Goal: Information Seeking & Learning: Learn about a topic

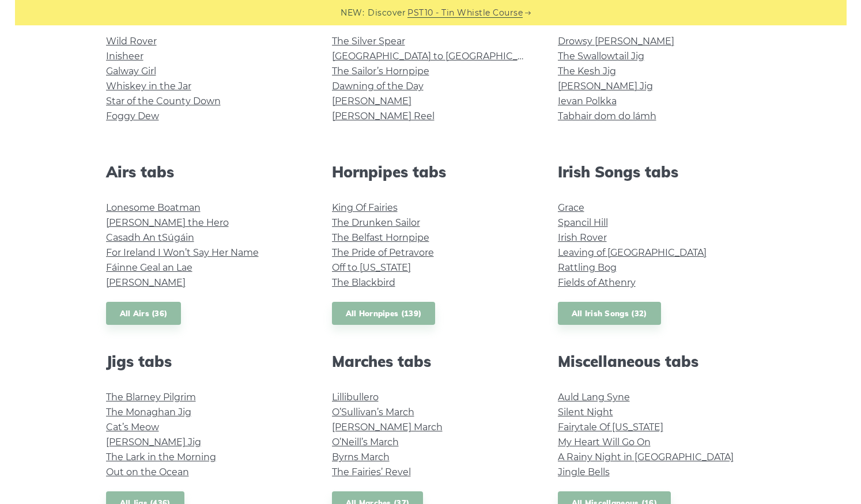
scroll to position [371, 0]
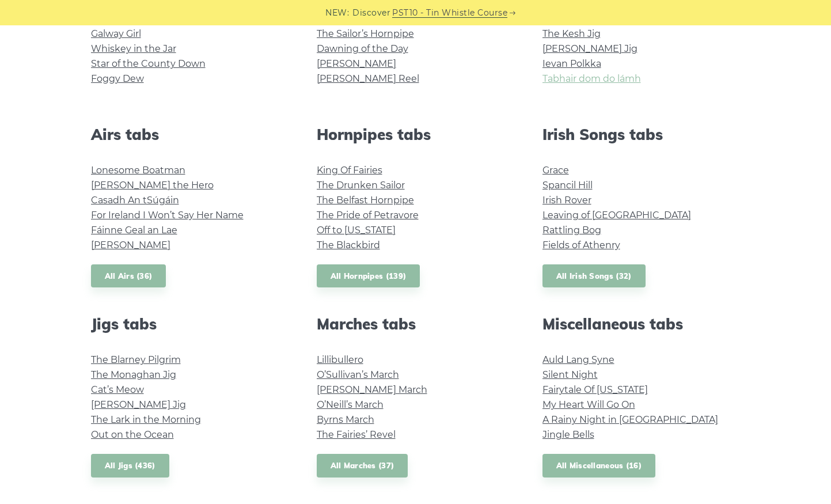
click at [605, 77] on link "Tabhair dom do lámh" at bounding box center [592, 78] width 99 height 11
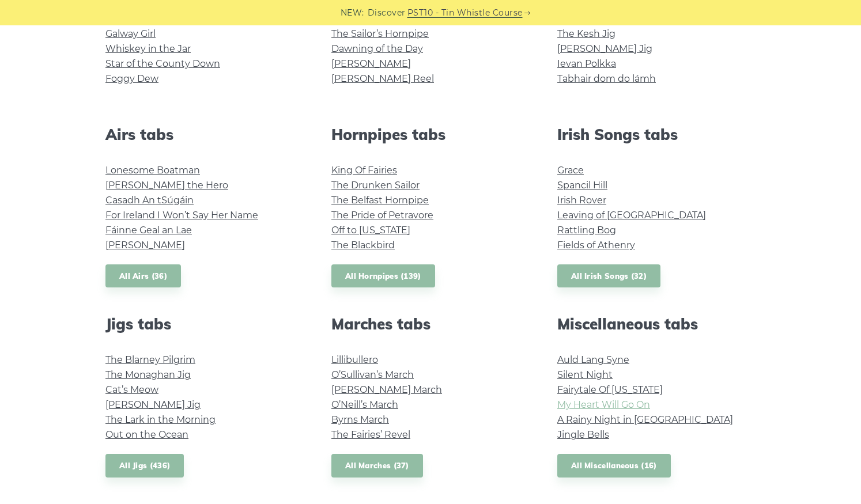
click at [599, 402] on link "My Heart Will Go On" at bounding box center [603, 404] width 93 height 11
click at [599, 466] on link "All Miscellaneous (16)" at bounding box center [613, 466] width 113 height 24
click at [601, 274] on link "All Irish Songs (32)" at bounding box center [608, 276] width 103 height 24
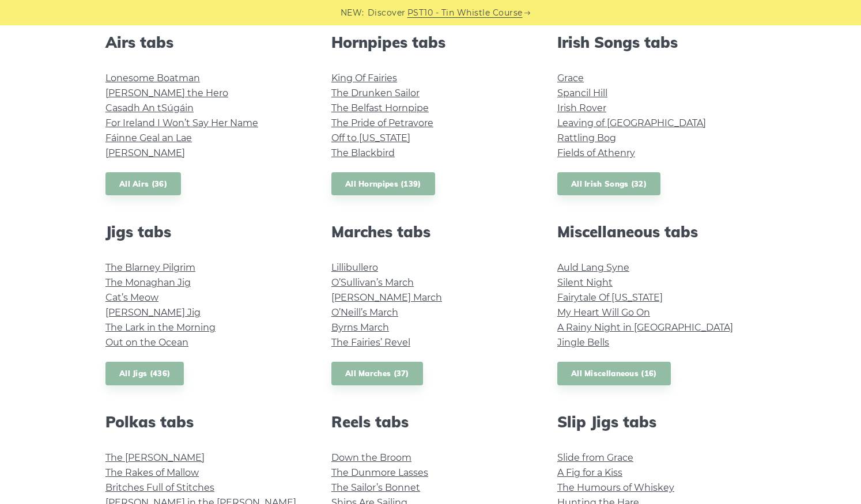
scroll to position [486, 0]
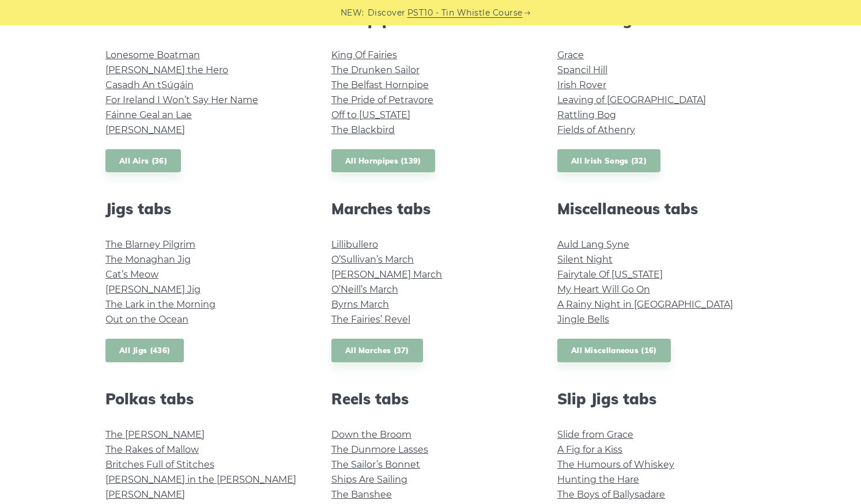
click at [165, 351] on link "All Jigs (436)" at bounding box center [144, 351] width 78 height 24
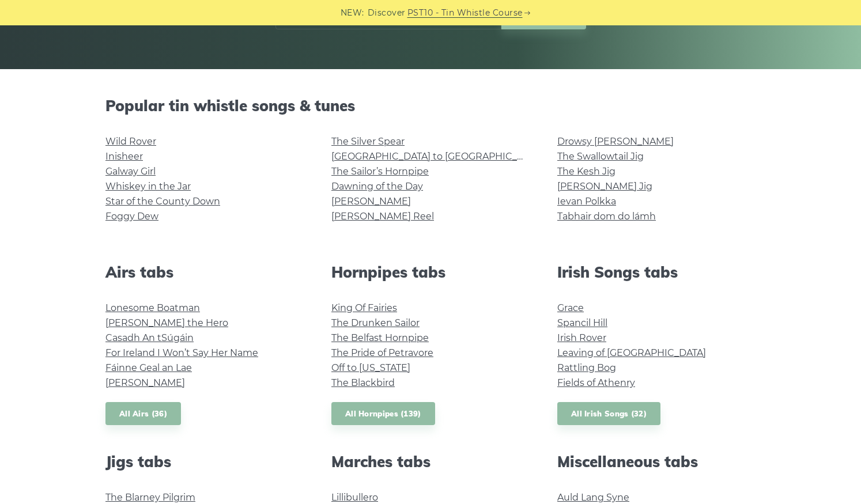
scroll to position [210, 0]
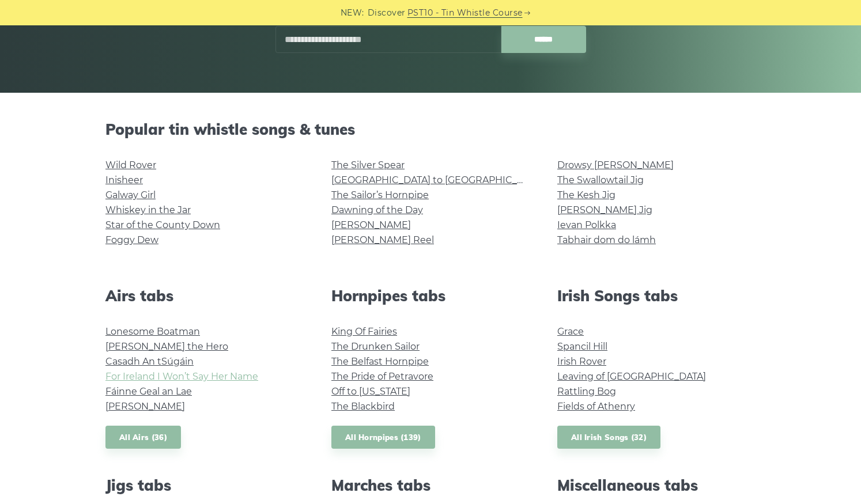
click at [226, 377] on link "For Ireland I Won’t Say Her Name" at bounding box center [181, 376] width 153 height 11
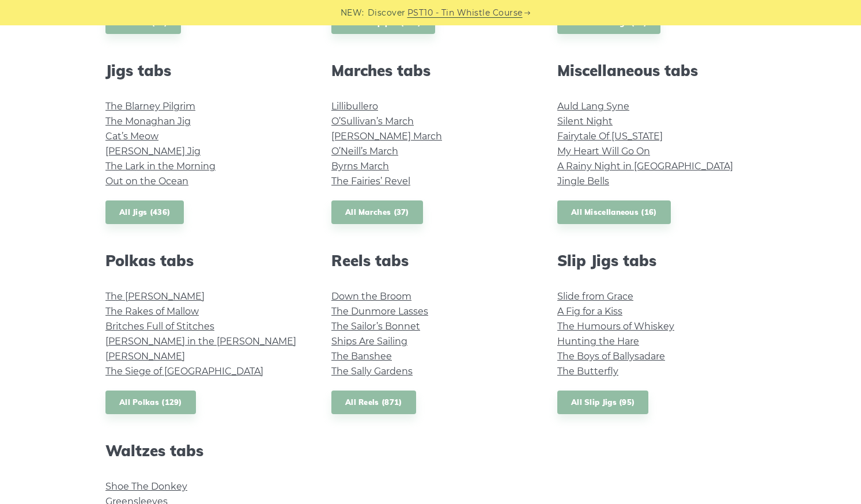
scroll to position [648, 0]
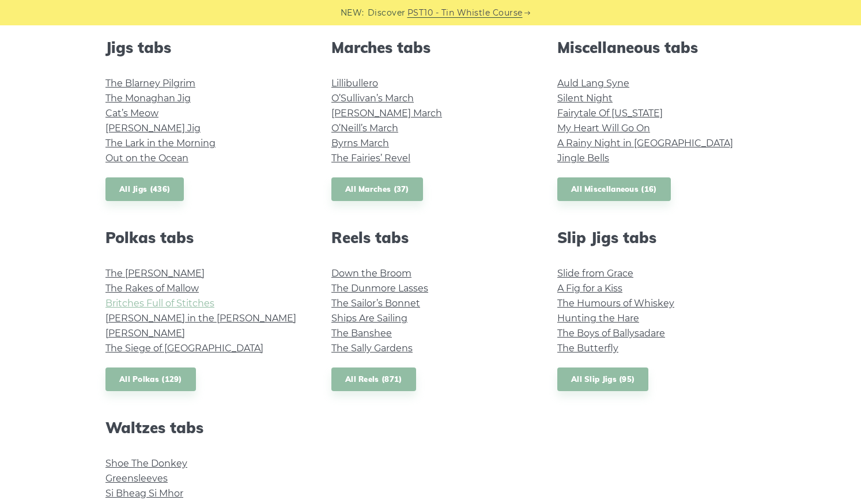
click at [175, 298] on link "Britches Full of Stitches" at bounding box center [159, 303] width 109 height 11
click at [347, 329] on link "The Banshee" at bounding box center [361, 333] width 60 height 11
click at [389, 272] on link "Down the Broom" at bounding box center [371, 273] width 80 height 11
click at [372, 345] on link "The Sally Gardens" at bounding box center [371, 348] width 81 height 11
click at [571, 283] on link "A Fig for a Kiss" at bounding box center [589, 288] width 65 height 11
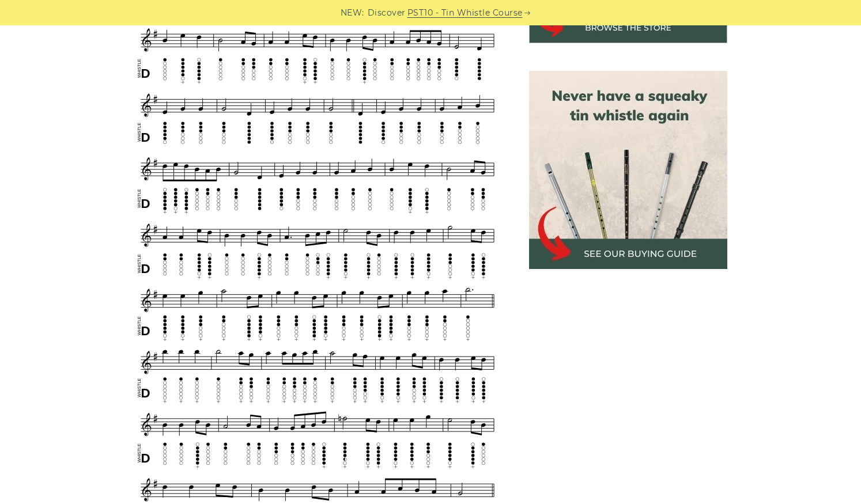
scroll to position [508, 0]
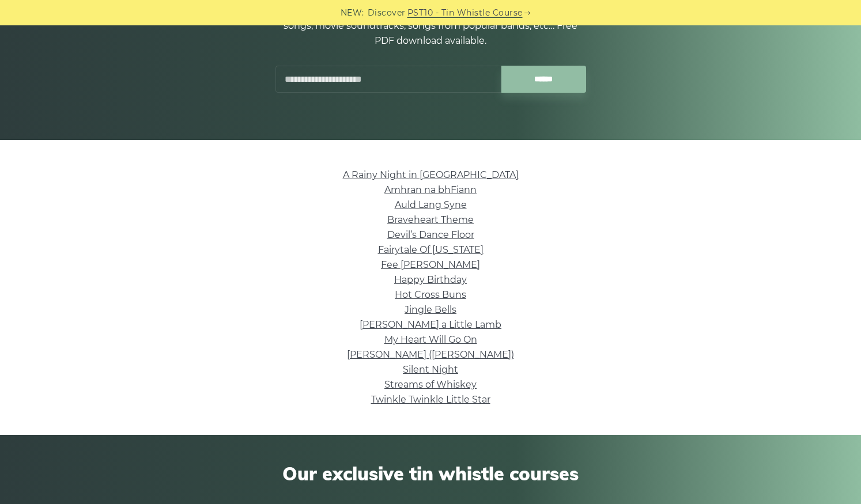
scroll to position [172, 0]
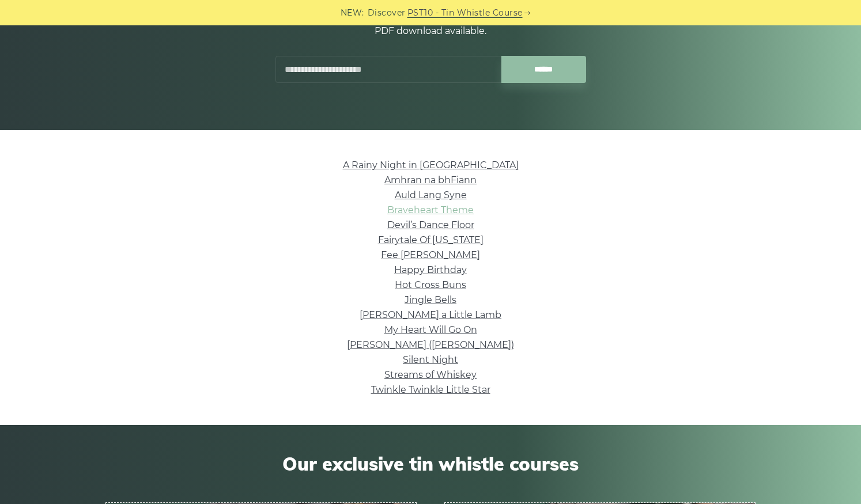
click at [441, 212] on link "Braveheart Theme" at bounding box center [430, 210] width 86 height 11
click at [427, 257] on link "Fee [PERSON_NAME]" at bounding box center [430, 254] width 99 height 11
click at [414, 329] on link "My Heart Will Go On" at bounding box center [430, 329] width 93 height 11
click at [454, 346] on link "Nancy Mulligan (Ed Sheeran)" at bounding box center [430, 344] width 167 height 11
click at [435, 374] on link "Streams of Whiskey" at bounding box center [430, 374] width 92 height 11
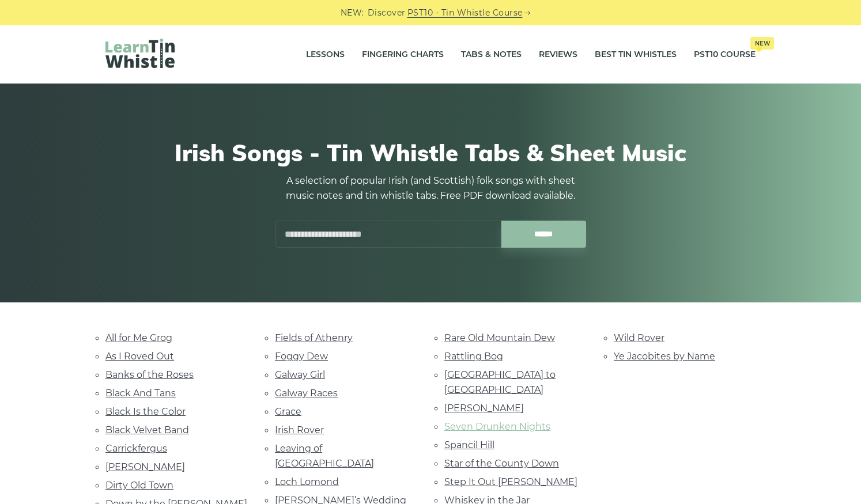
click at [485, 421] on link "Seven Drunken Nights" at bounding box center [497, 426] width 106 height 11
click at [315, 428] on link "Irish Rover" at bounding box center [299, 430] width 49 height 11
click at [299, 495] on link "Marie’s Wedding" at bounding box center [340, 500] width 131 height 11
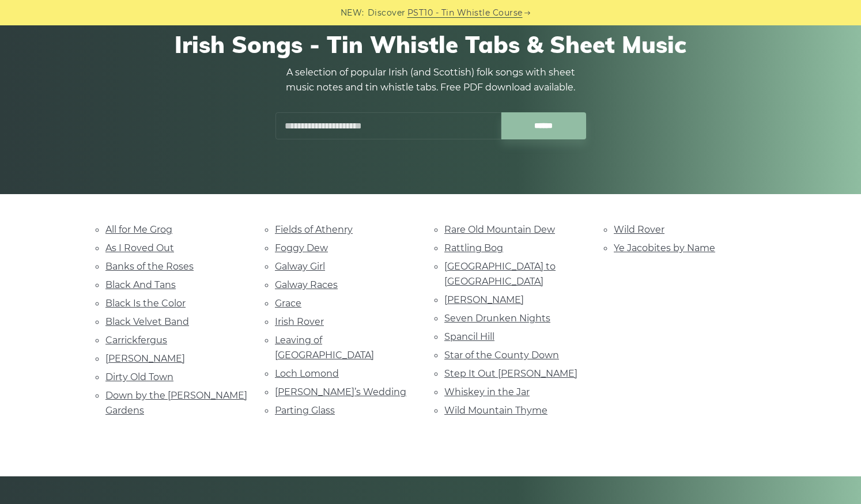
scroll to position [213, 0]
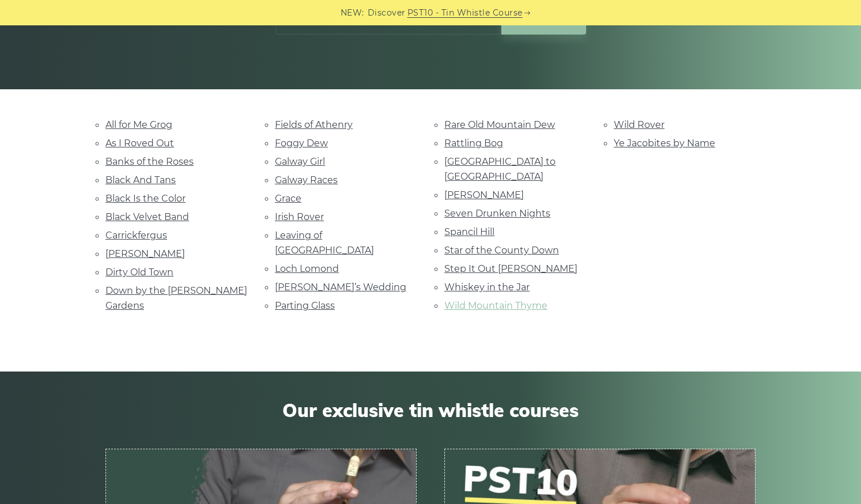
click at [494, 300] on link "Wild Mountain Thyme" at bounding box center [495, 305] width 103 height 11
click at [305, 263] on link "Loch Lomond" at bounding box center [307, 268] width 64 height 11
click at [140, 248] on link "Danny Boy" at bounding box center [145, 253] width 80 height 11
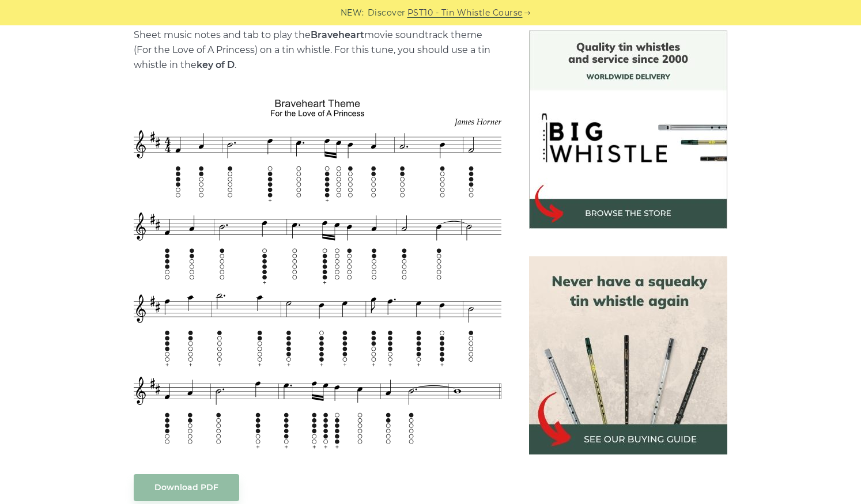
scroll to position [323, 0]
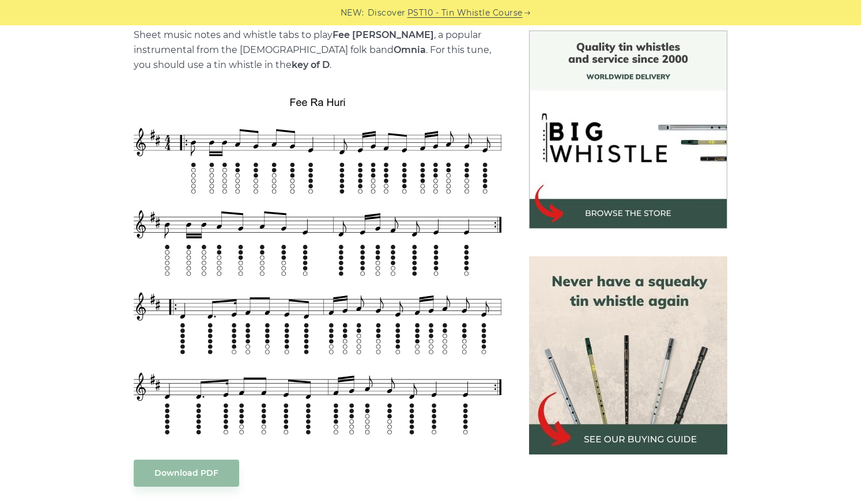
scroll to position [277, 0]
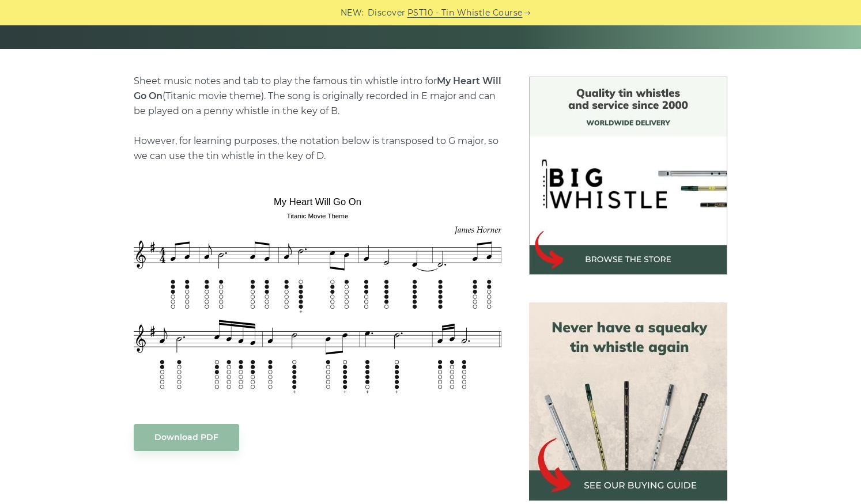
scroll to position [323, 0]
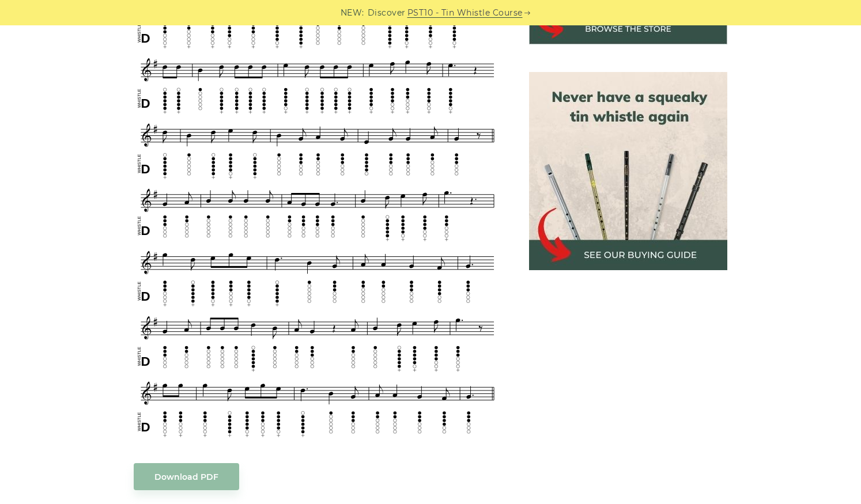
scroll to position [507, 0]
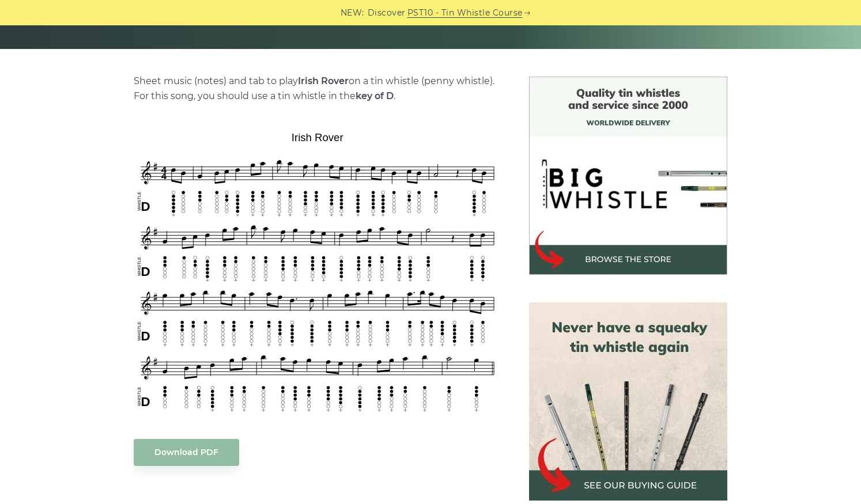
scroll to position [300, 0]
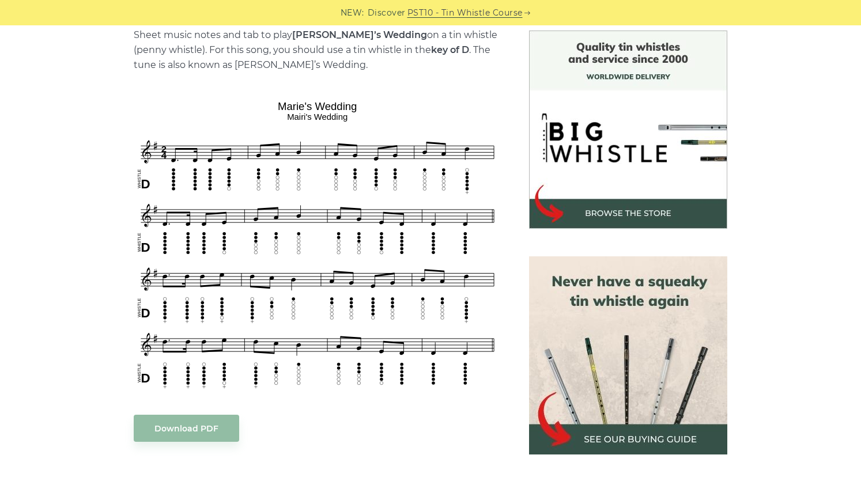
scroll to position [323, 0]
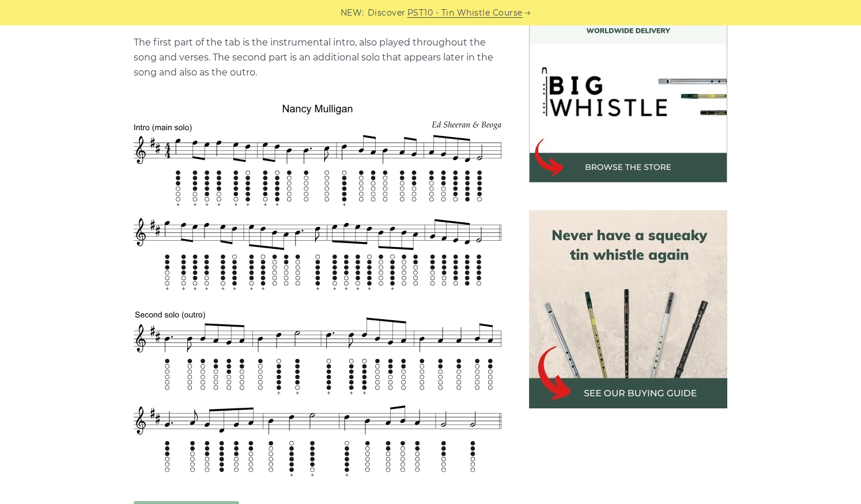
scroll to position [369, 0]
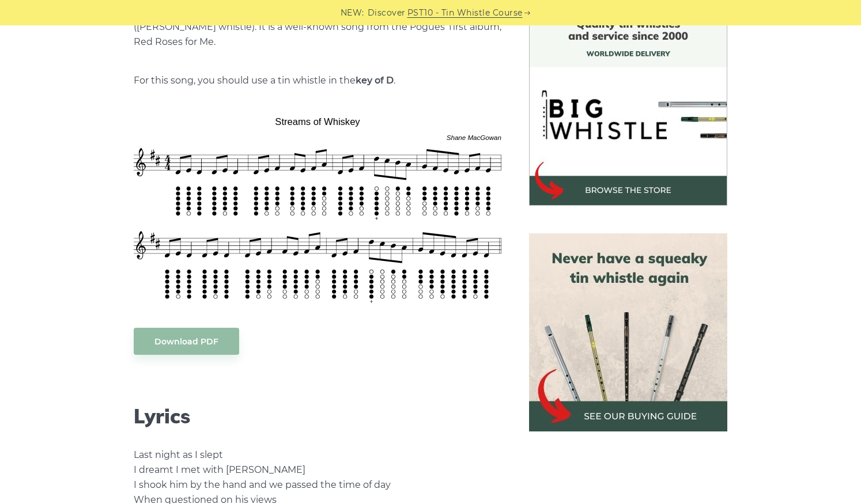
scroll to position [346, 0]
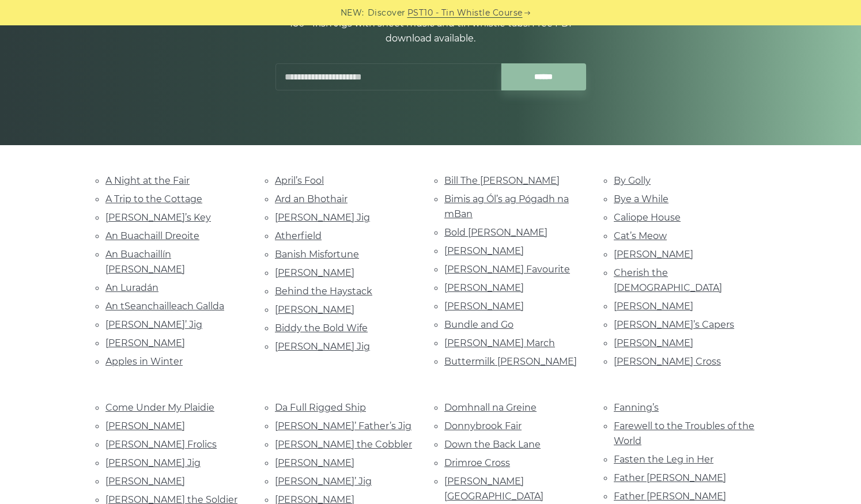
scroll to position [184, 0]
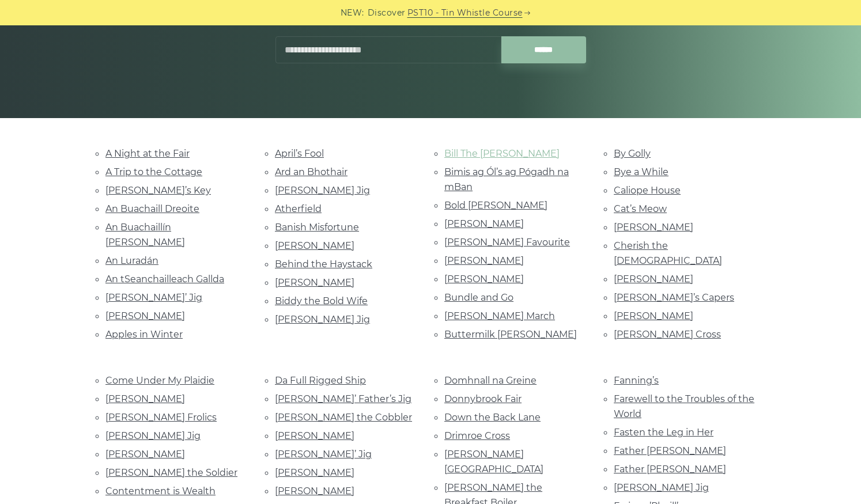
click at [474, 153] on link "Bill The Weaver" at bounding box center [501, 153] width 115 height 11
click at [461, 174] on link "Bimis ag Ól’s ag Pógadh na mBan" at bounding box center [506, 179] width 124 height 26
click at [297, 175] on link "Ard an Bhothair" at bounding box center [311, 171] width 73 height 11
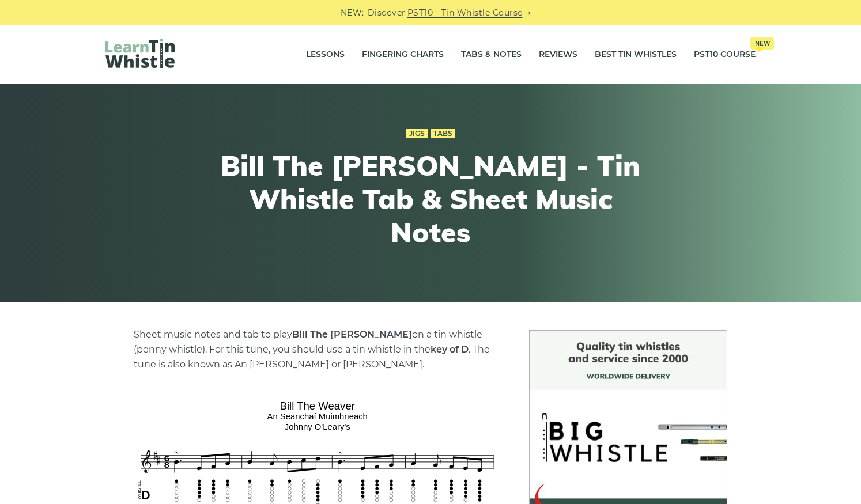
scroll to position [23, 0]
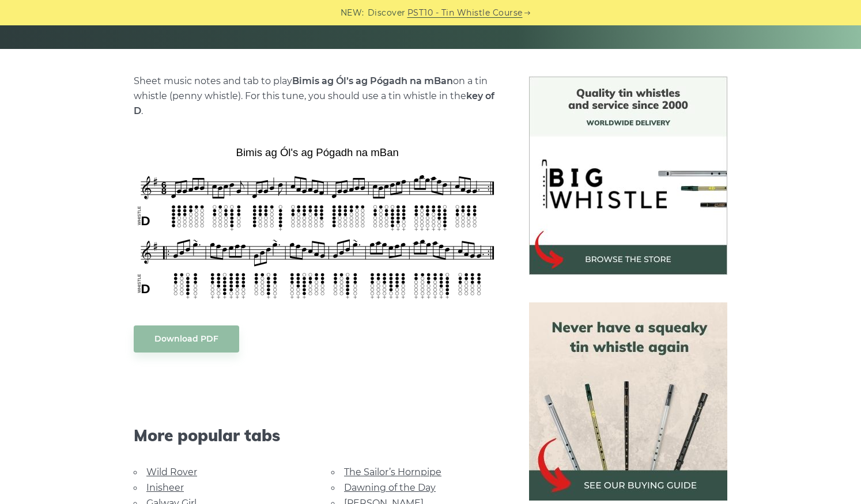
scroll to position [277, 0]
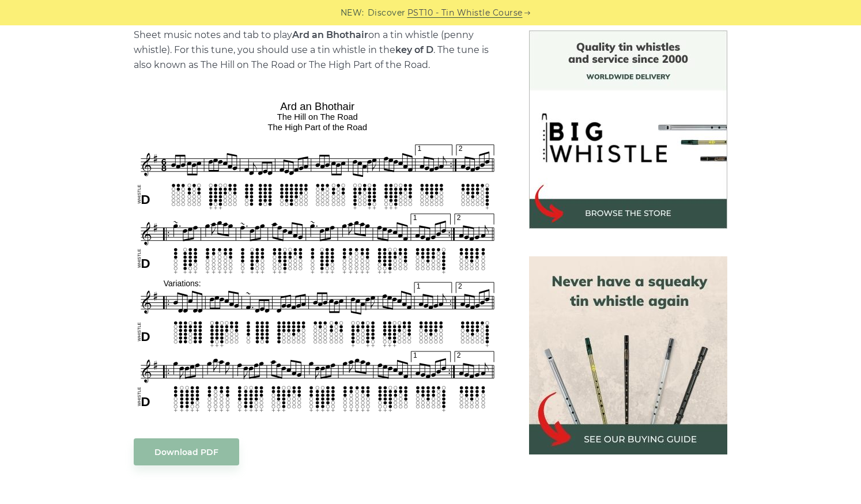
scroll to position [323, 0]
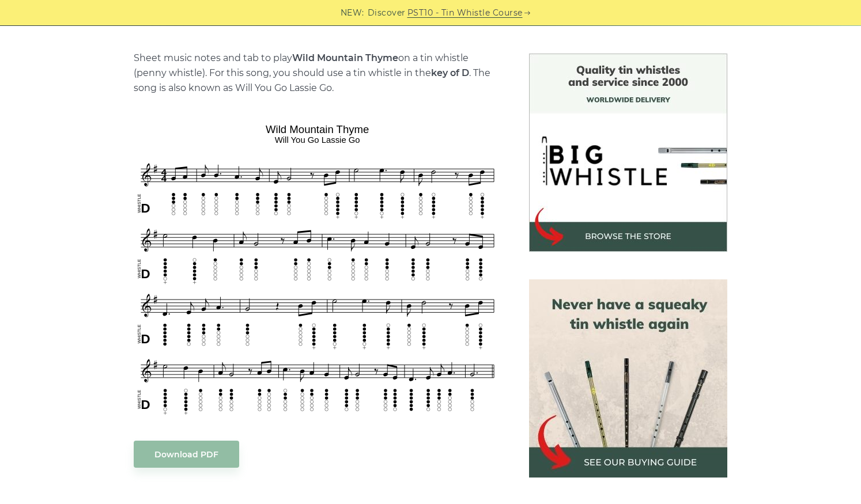
scroll to position [300, 0]
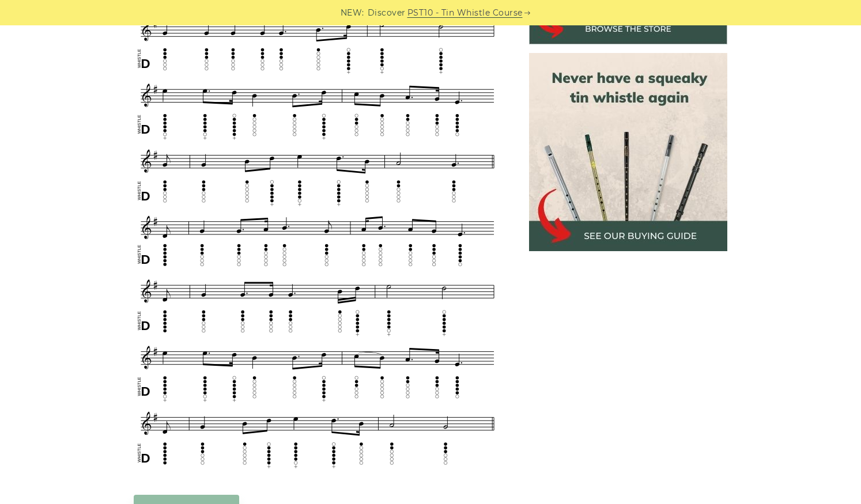
scroll to position [530, 0]
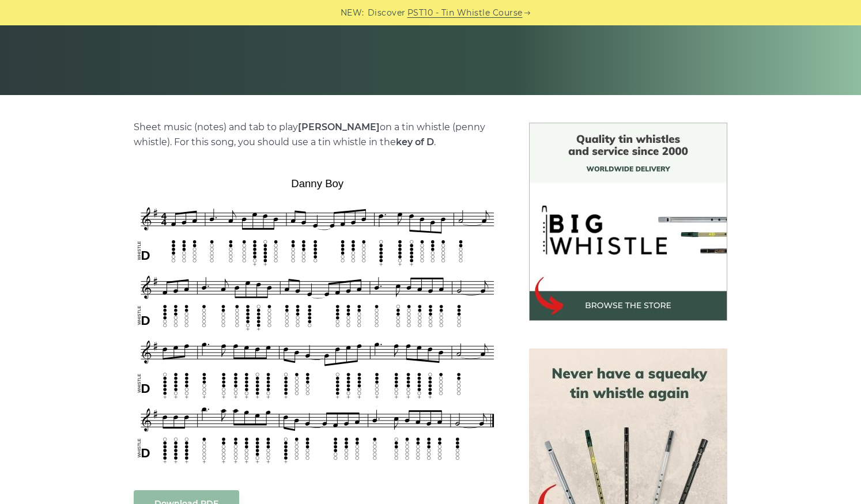
scroll to position [230, 0]
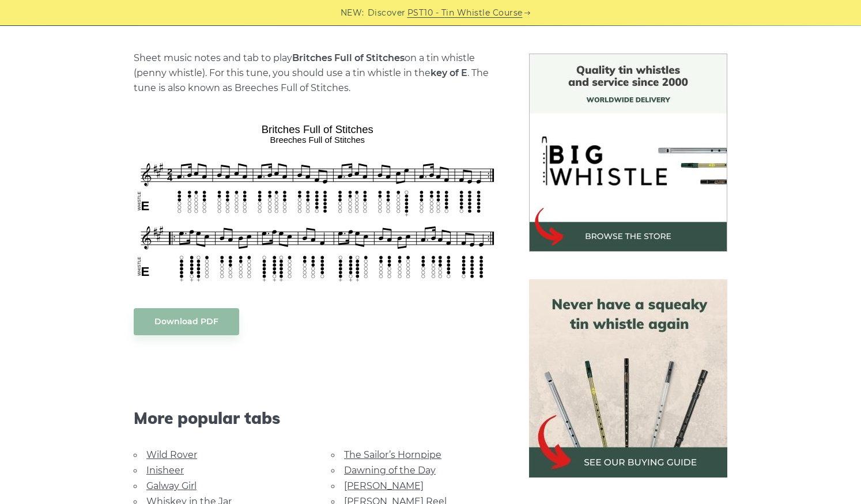
scroll to position [300, 0]
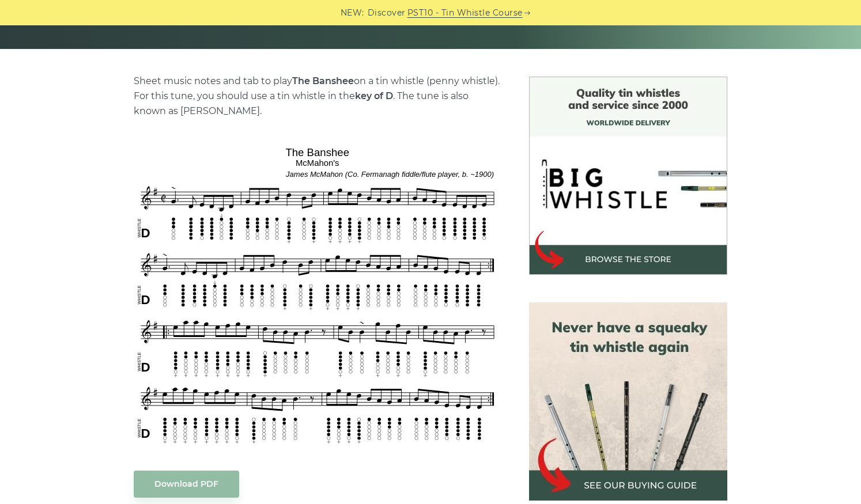
scroll to position [277, 0]
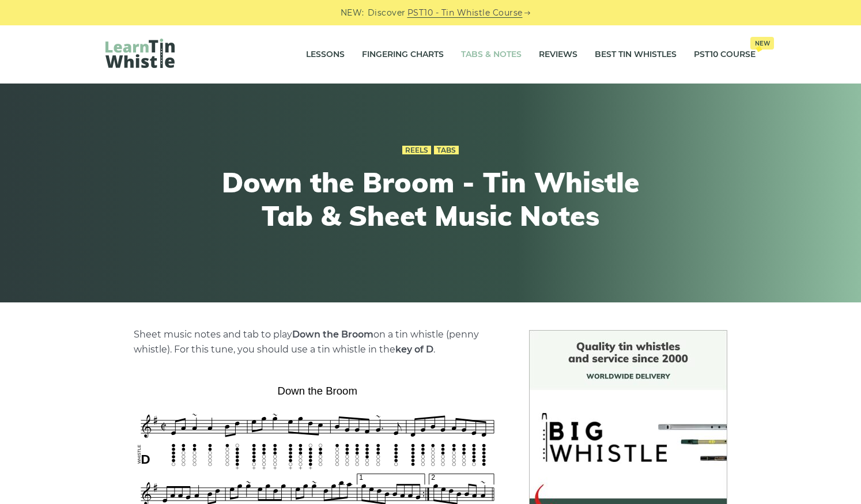
click at [490, 54] on link "Tabs & Notes" at bounding box center [491, 54] width 60 height 29
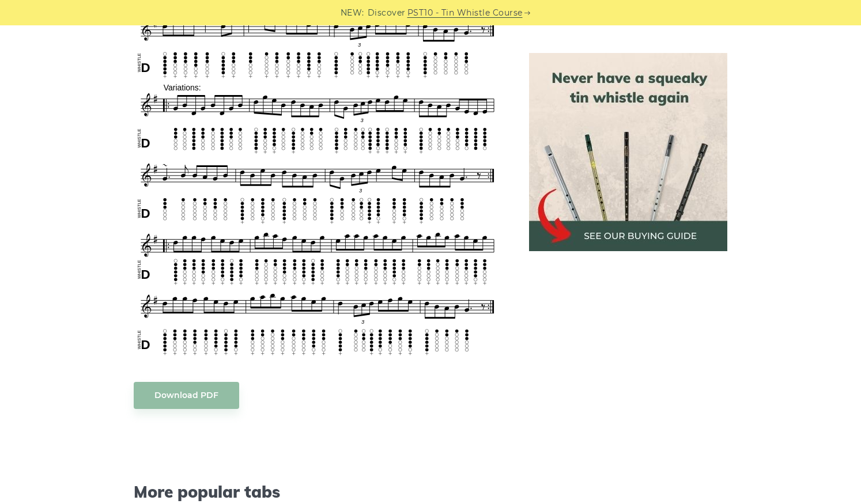
scroll to position [622, 0]
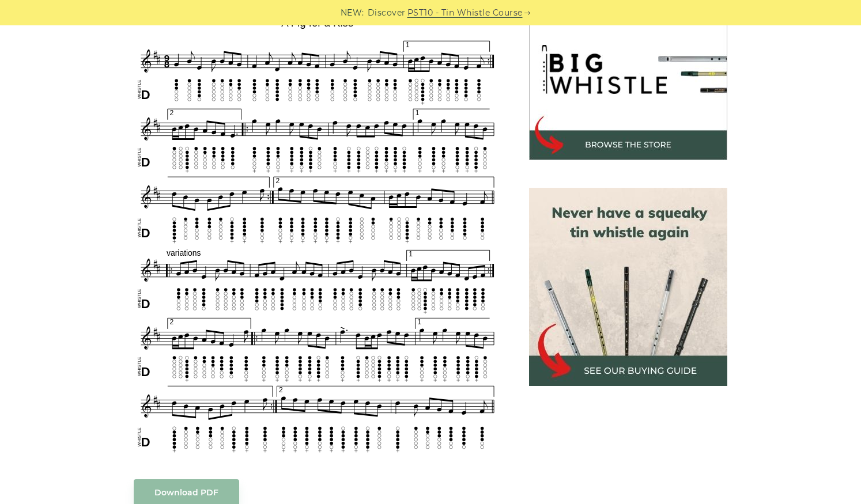
scroll to position [369, 0]
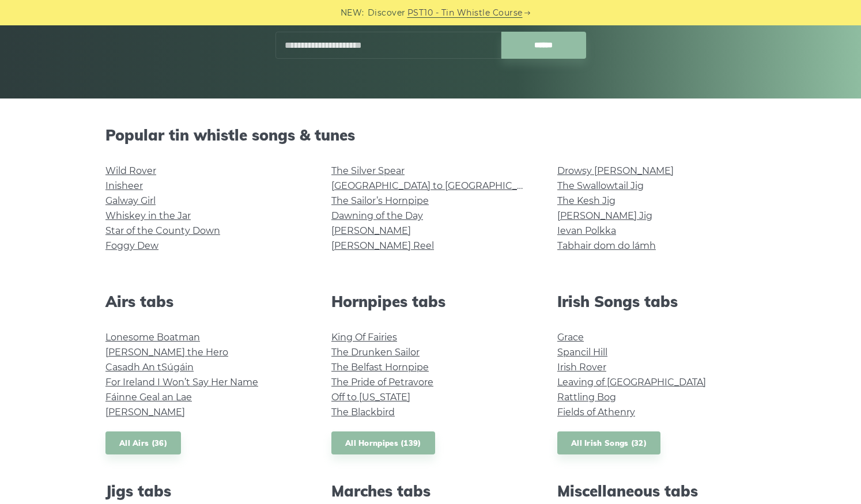
scroll to position [207, 0]
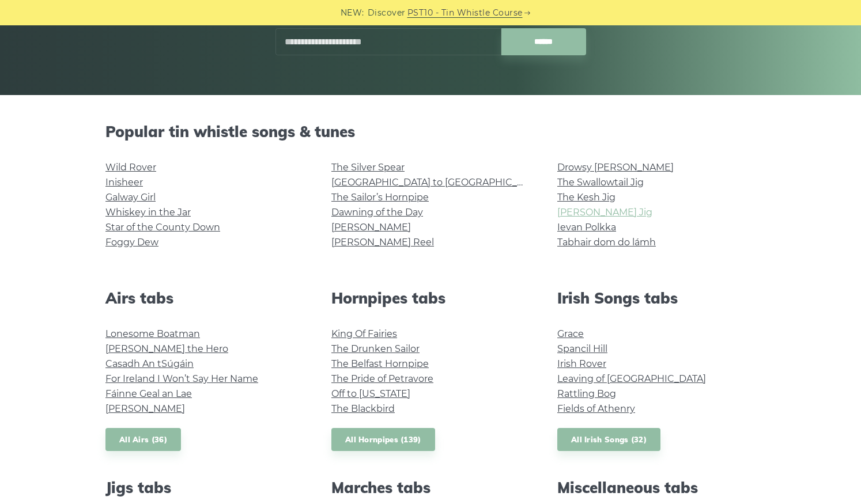
click at [608, 211] on link "[PERSON_NAME] Jig" at bounding box center [604, 212] width 95 height 11
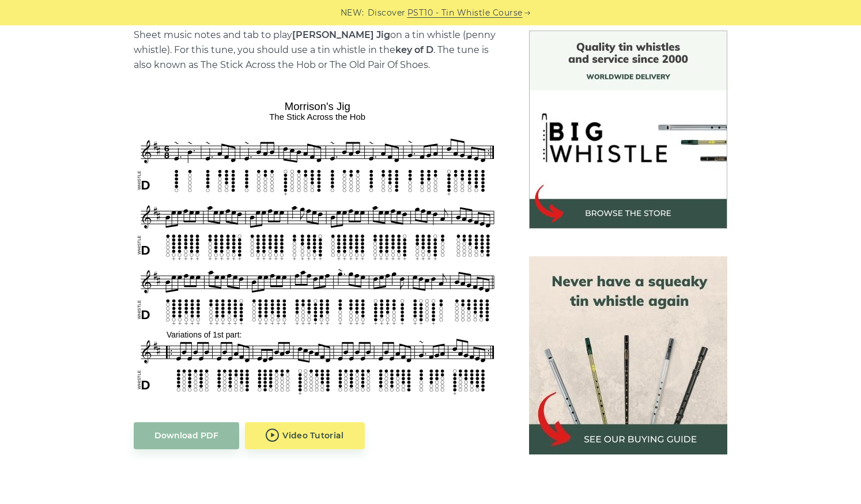
scroll to position [323, 0]
